Goal: Transaction & Acquisition: Purchase product/service

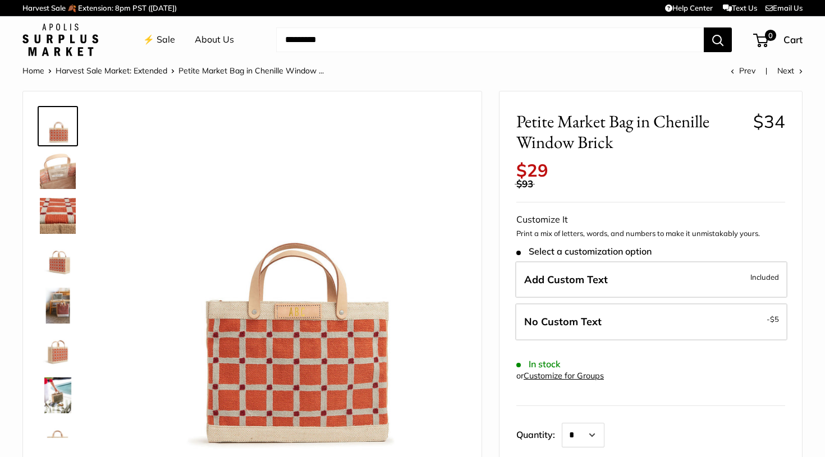
click at [50, 168] on img at bounding box center [58, 171] width 36 height 36
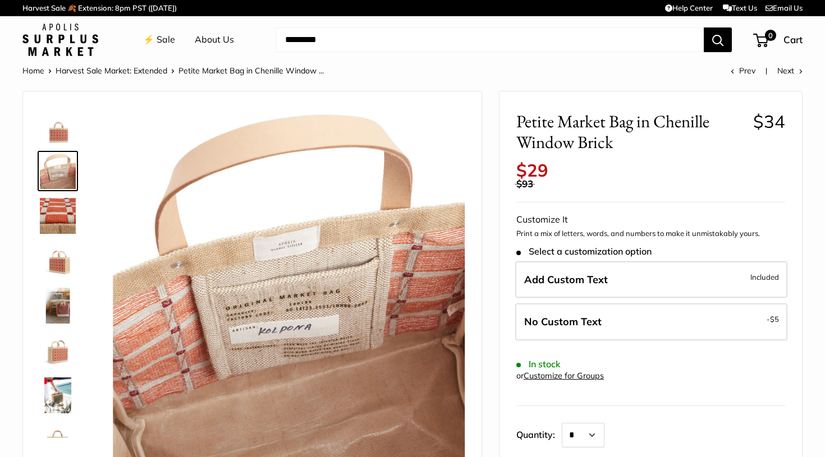
click at [61, 201] on img at bounding box center [58, 216] width 36 height 36
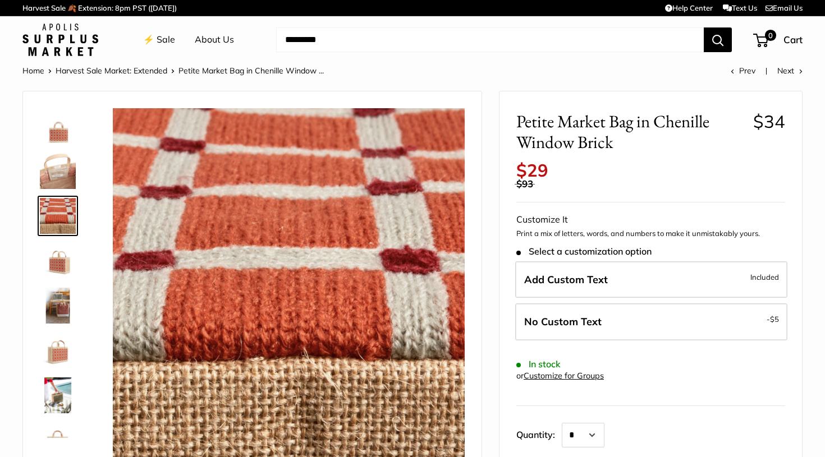
click at [65, 258] on img at bounding box center [58, 261] width 36 height 36
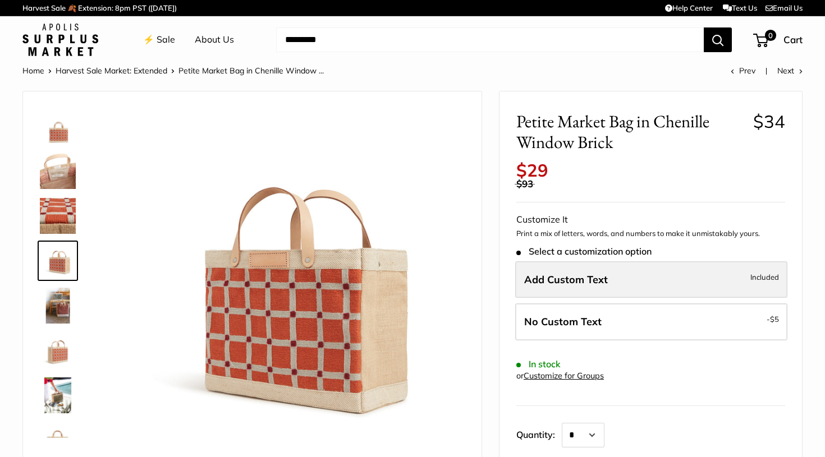
click at [557, 273] on span "Add Custom Text" at bounding box center [566, 279] width 84 height 13
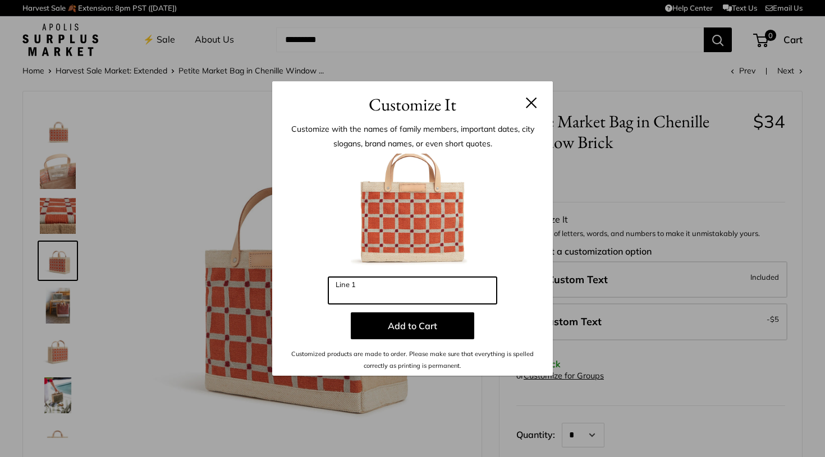
click at [401, 295] on input "Line 1" at bounding box center [412, 290] width 168 height 27
type input "***"
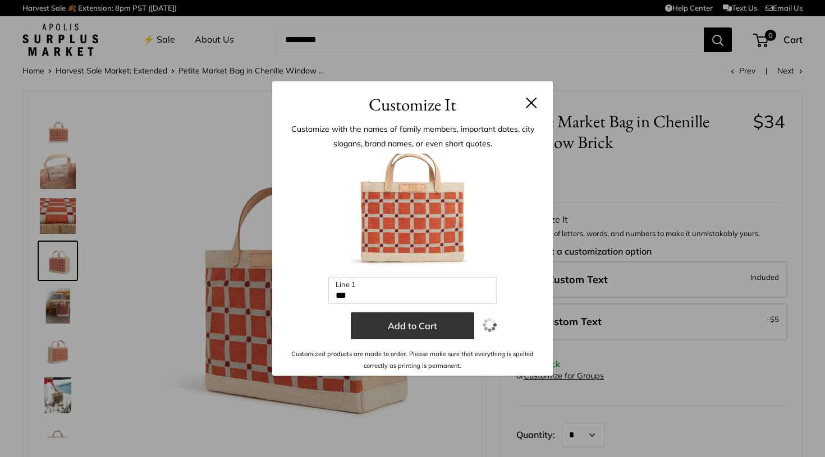
click at [417, 337] on button "Add to Cart" at bounding box center [412, 325] width 123 height 27
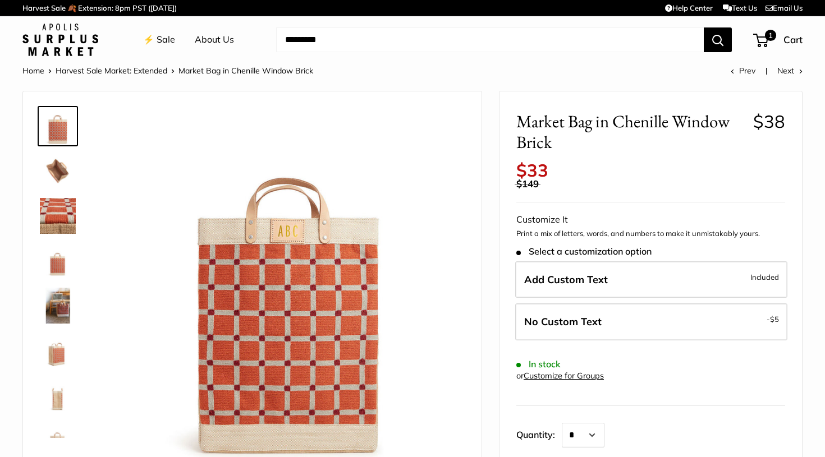
click at [63, 121] on img at bounding box center [58, 126] width 36 height 36
click at [56, 271] on img at bounding box center [58, 261] width 36 height 36
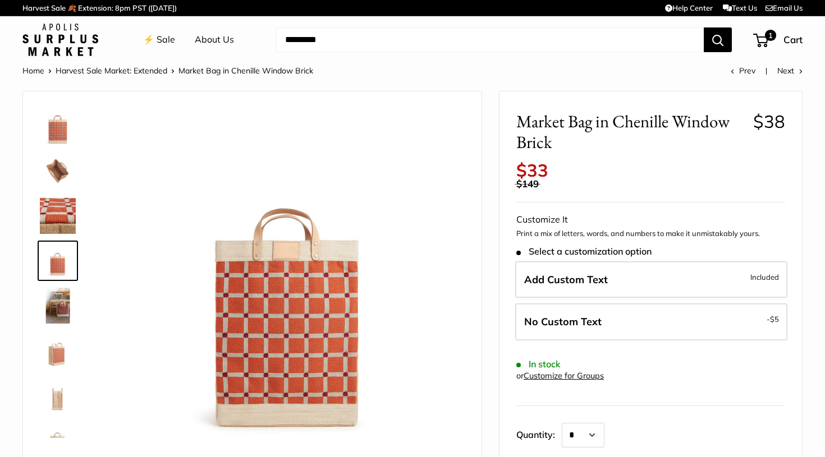
click at [57, 312] on img at bounding box center [58, 306] width 36 height 36
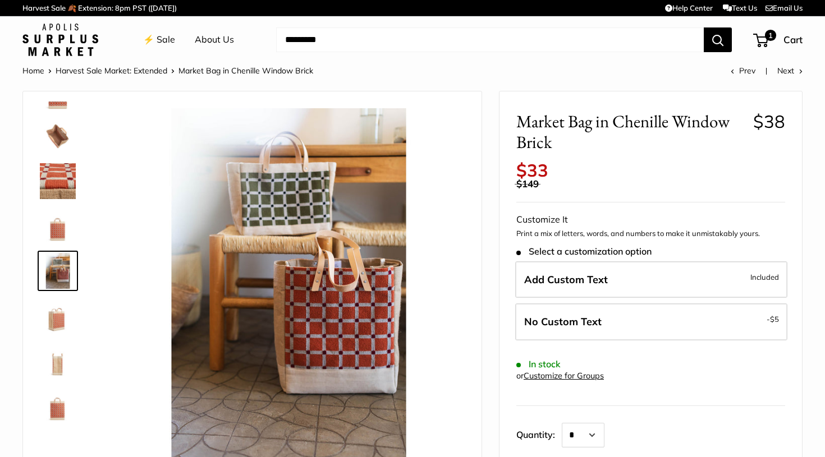
click at [57, 329] on img at bounding box center [58, 316] width 36 height 36
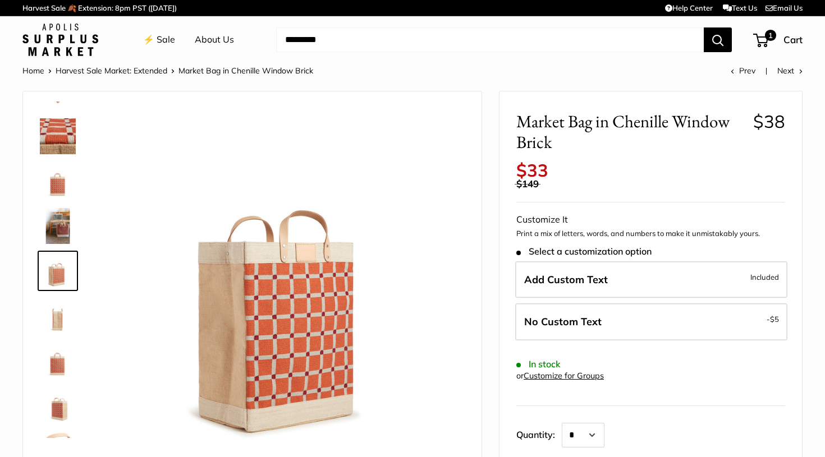
click at [59, 320] on img at bounding box center [58, 316] width 36 height 36
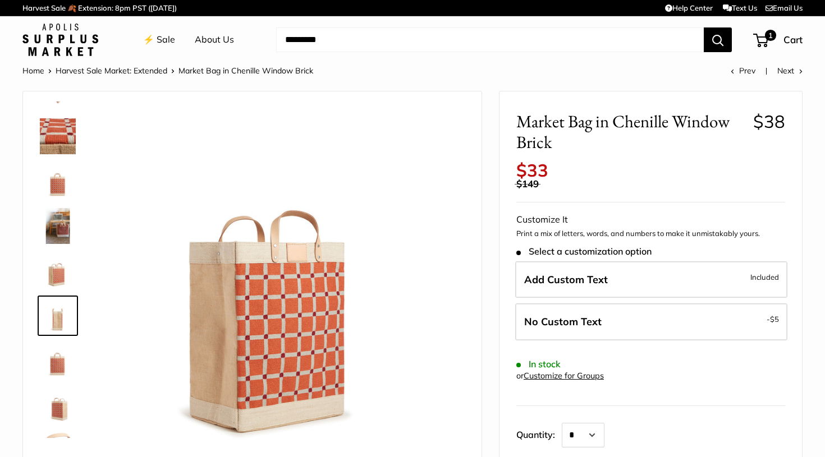
scroll to position [117, 0]
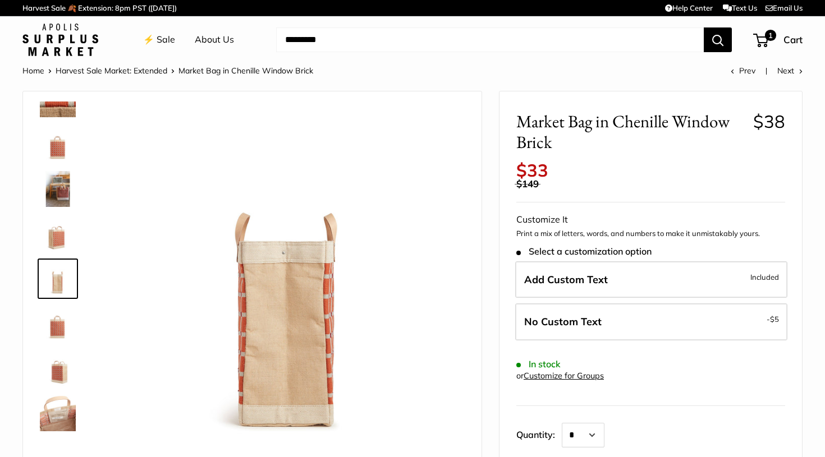
click at [59, 376] on img at bounding box center [58, 369] width 36 height 36
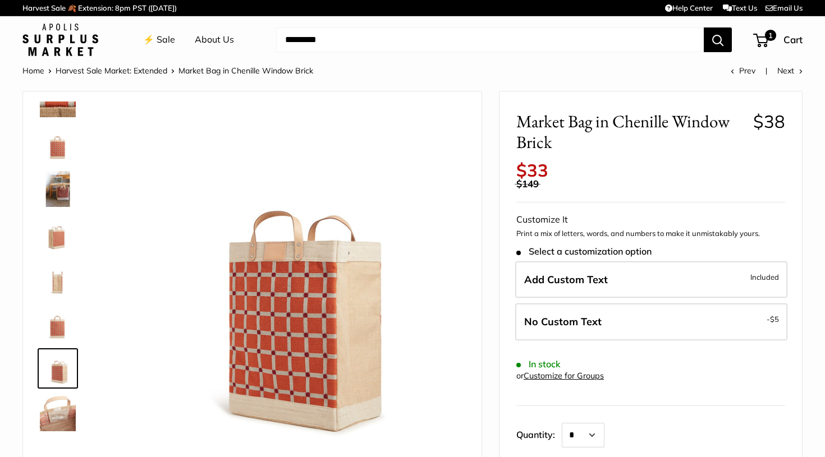
click at [59, 411] on img at bounding box center [58, 414] width 36 height 36
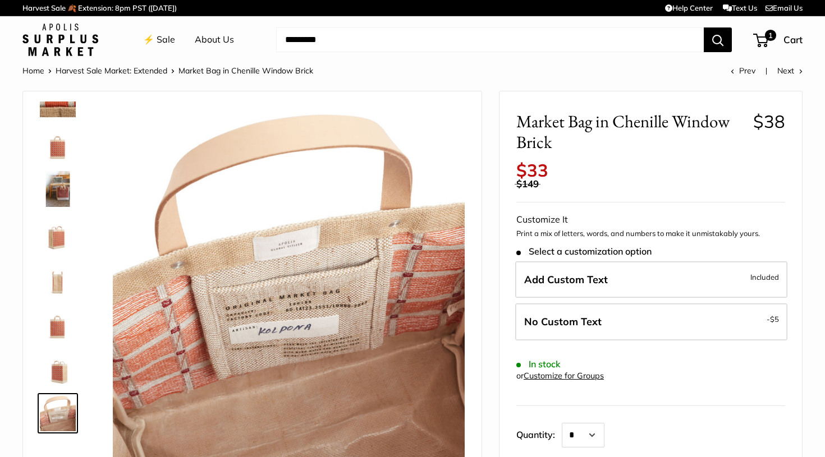
click at [59, 358] on img at bounding box center [58, 369] width 36 height 36
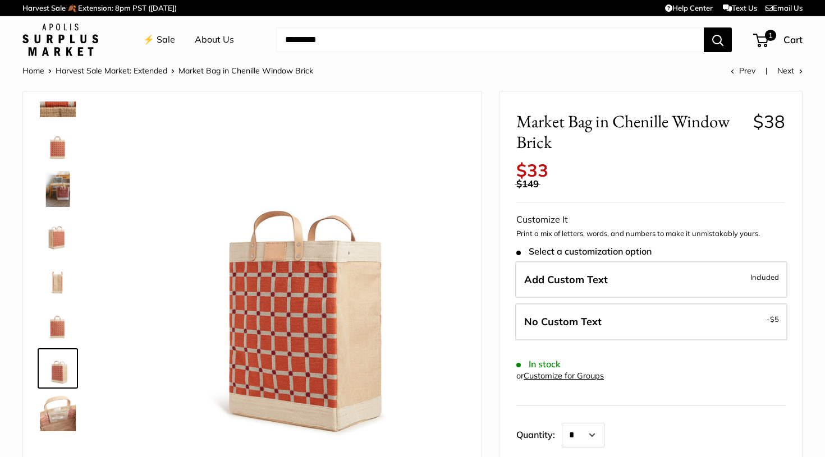
click at [62, 342] on link at bounding box center [58, 324] width 40 height 40
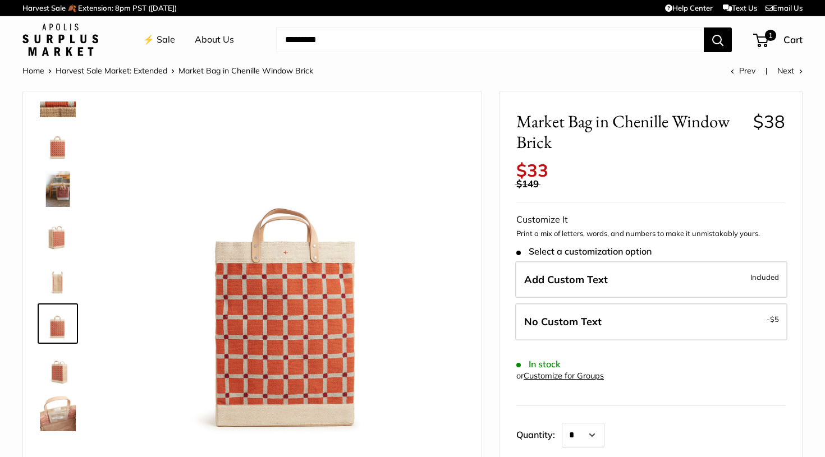
click at [56, 263] on img at bounding box center [58, 279] width 36 height 36
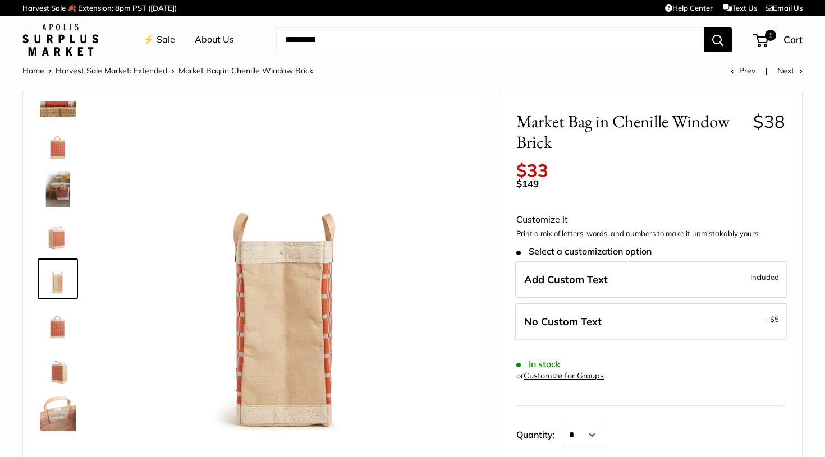
click at [59, 223] on img at bounding box center [58, 234] width 36 height 36
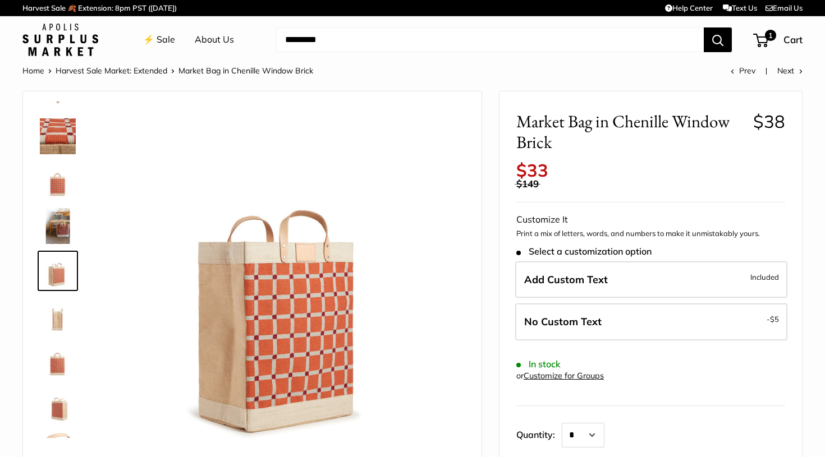
click at [60, 190] on img at bounding box center [58, 181] width 36 height 36
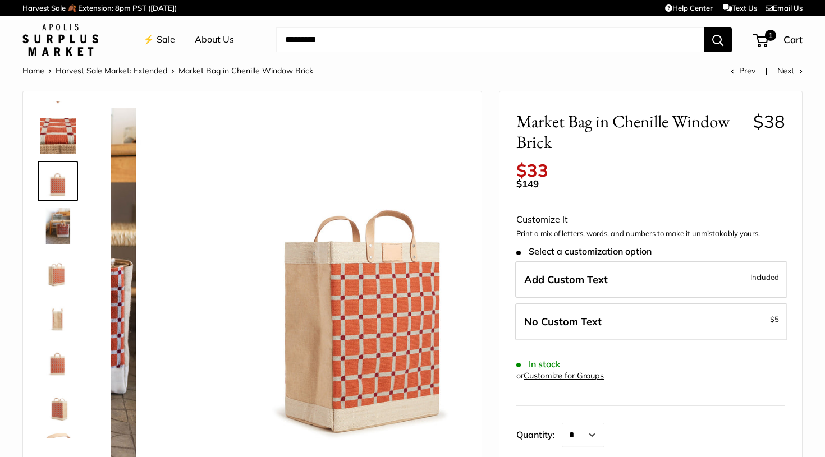
scroll to position [0, 0]
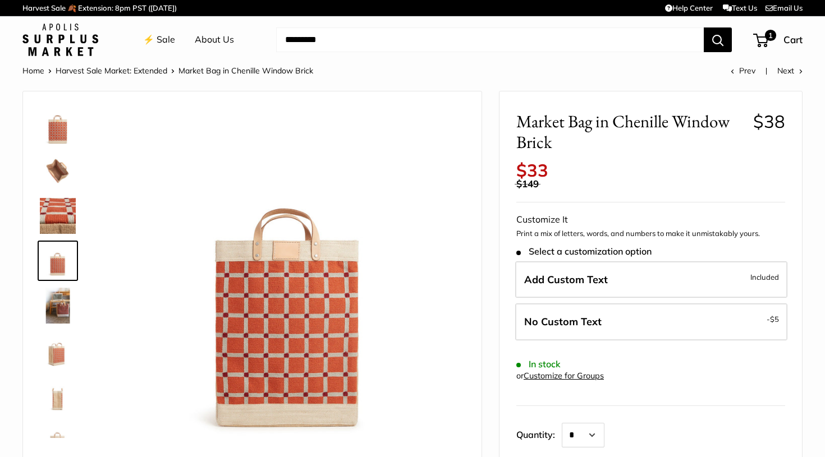
click at [59, 127] on img at bounding box center [58, 126] width 36 height 36
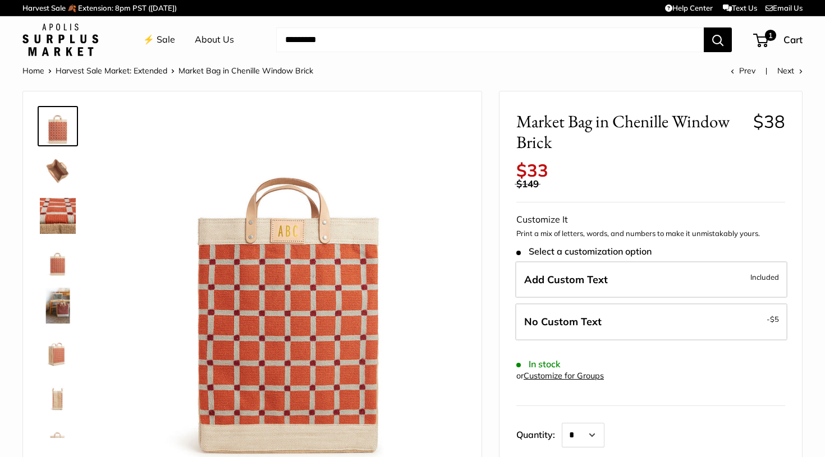
click at [47, 68] on li "Home" at bounding box center [38, 70] width 33 height 15
click at [34, 70] on link "Home" at bounding box center [33, 71] width 22 height 10
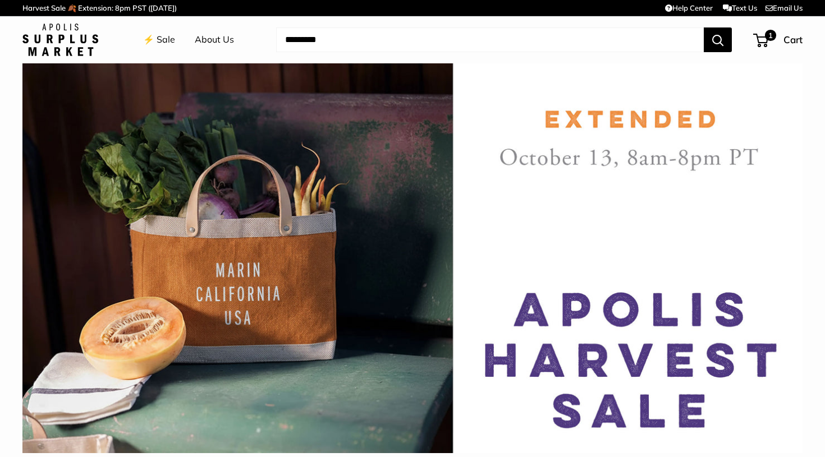
click at [74, 34] on img at bounding box center [60, 40] width 76 height 33
click at [768, 42] on span "1" at bounding box center [770, 35] width 13 height 13
